Goal: Ask a question

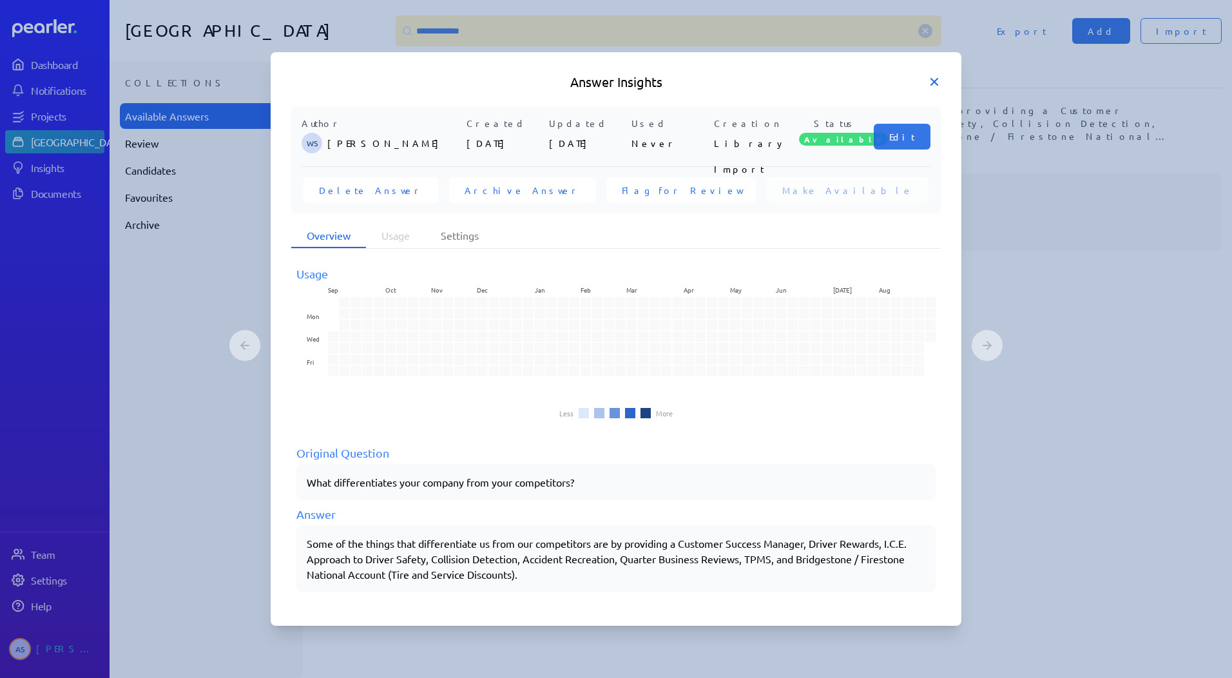
click at [928, 85] on icon at bounding box center [934, 81] width 13 height 13
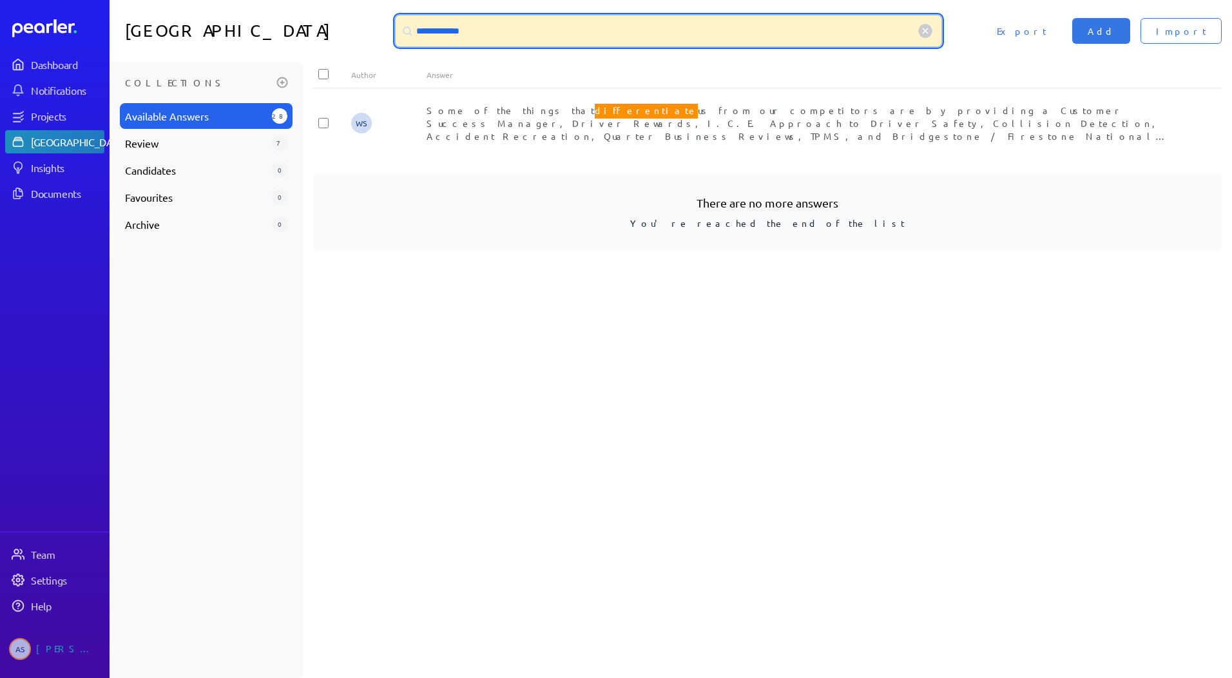
click at [538, 23] on input "**********" at bounding box center [669, 30] width 546 height 31
click at [534, 26] on input "**********" at bounding box center [669, 30] width 546 height 31
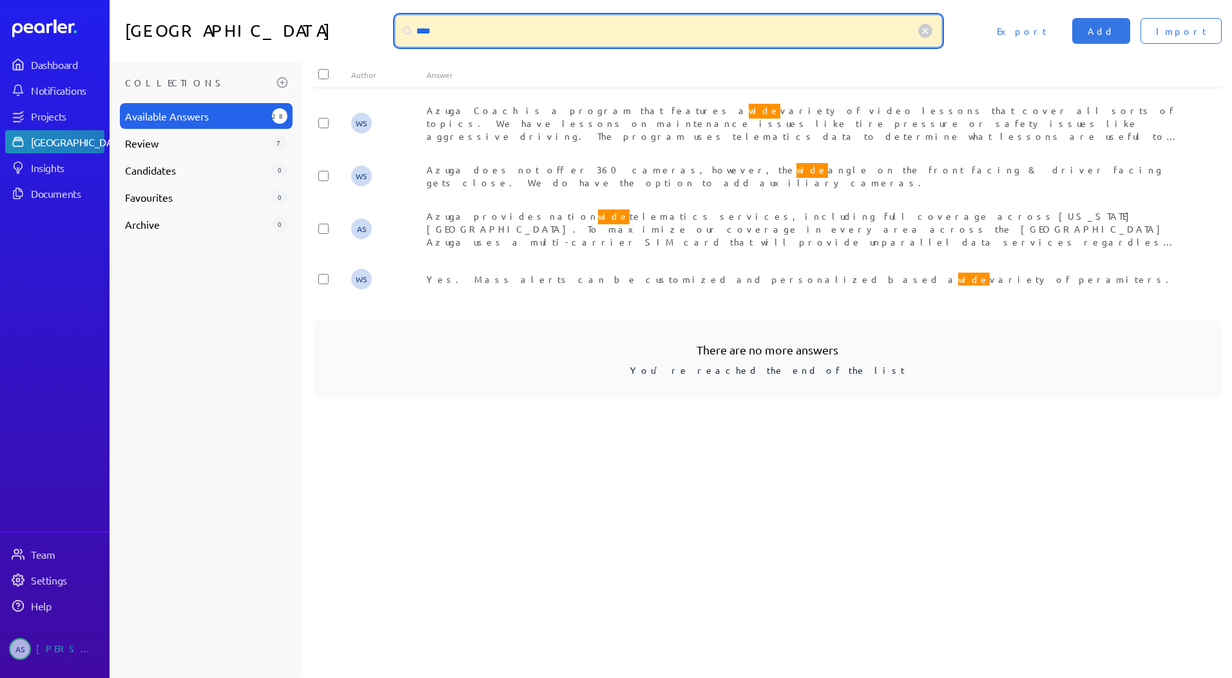
type input "****"
